Goal: Information Seeking & Learning: Learn about a topic

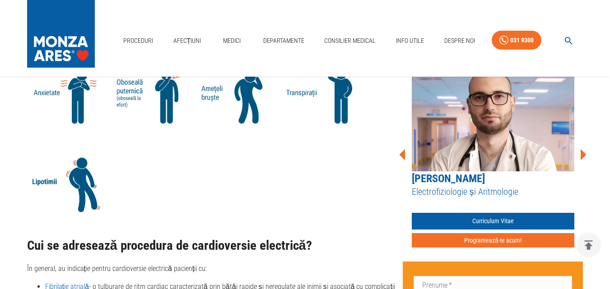
scroll to position [802, 0]
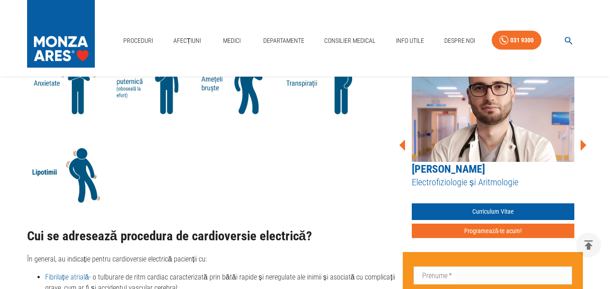
click at [40, 174] on img at bounding box center [69, 172] width 85 height 71
drag, startPoint x: 25, startPoint y: 168, endPoint x: 33, endPoint y: 172, distance: 8.5
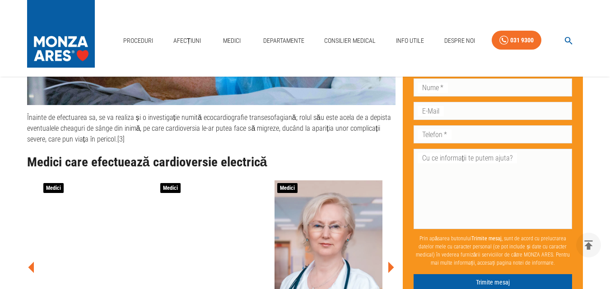
scroll to position [1618, 0]
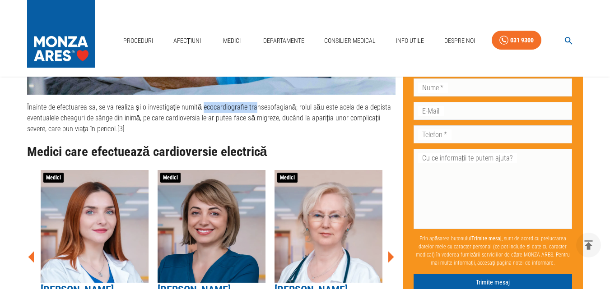
drag, startPoint x: 199, startPoint y: 107, endPoint x: 243, endPoint y: 105, distance: 44.3
click at [249, 107] on p "Înainte de efectuarea sa, se va realiza și o investigație numită ecocardiografi…" at bounding box center [211, 118] width 368 height 32
drag, startPoint x: 198, startPoint y: 107, endPoint x: 288, endPoint y: 110, distance: 89.9
click at [288, 110] on p "Înainte de efectuarea sa, se va realiza și o investigație numită ecocardiografi…" at bounding box center [211, 118] width 368 height 32
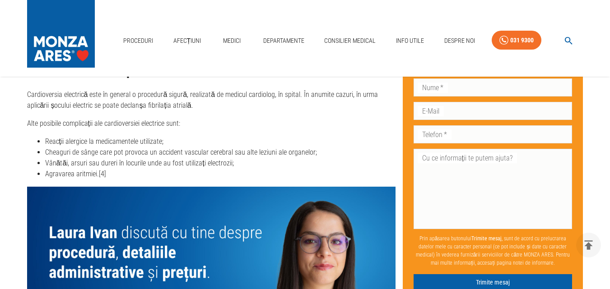
scroll to position [2103, 0]
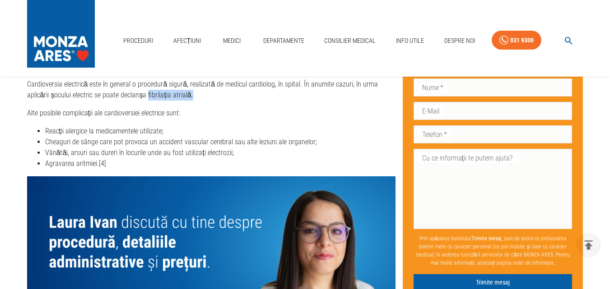
drag, startPoint x: 122, startPoint y: 110, endPoint x: 167, endPoint y: 104, distance: 45.1
click at [167, 101] on p "Cardioversia electrică este în general o procedură sigură, realizată de medicul…" at bounding box center [211, 90] width 368 height 22
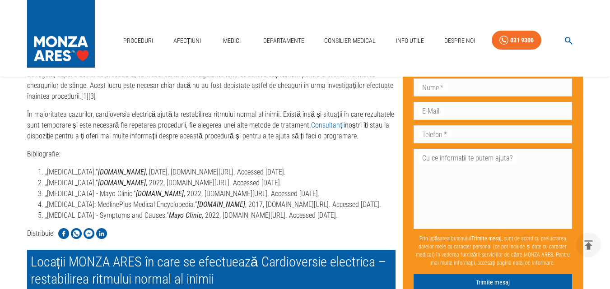
scroll to position [2462, 0]
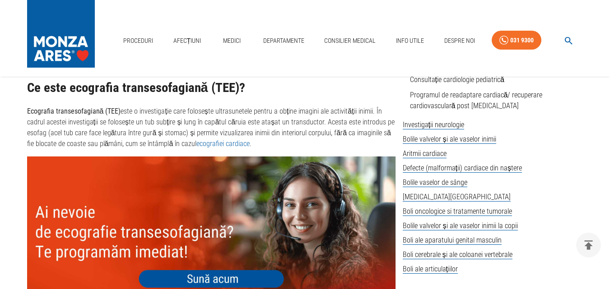
scroll to position [486, 0]
